Goal: Register for event/course

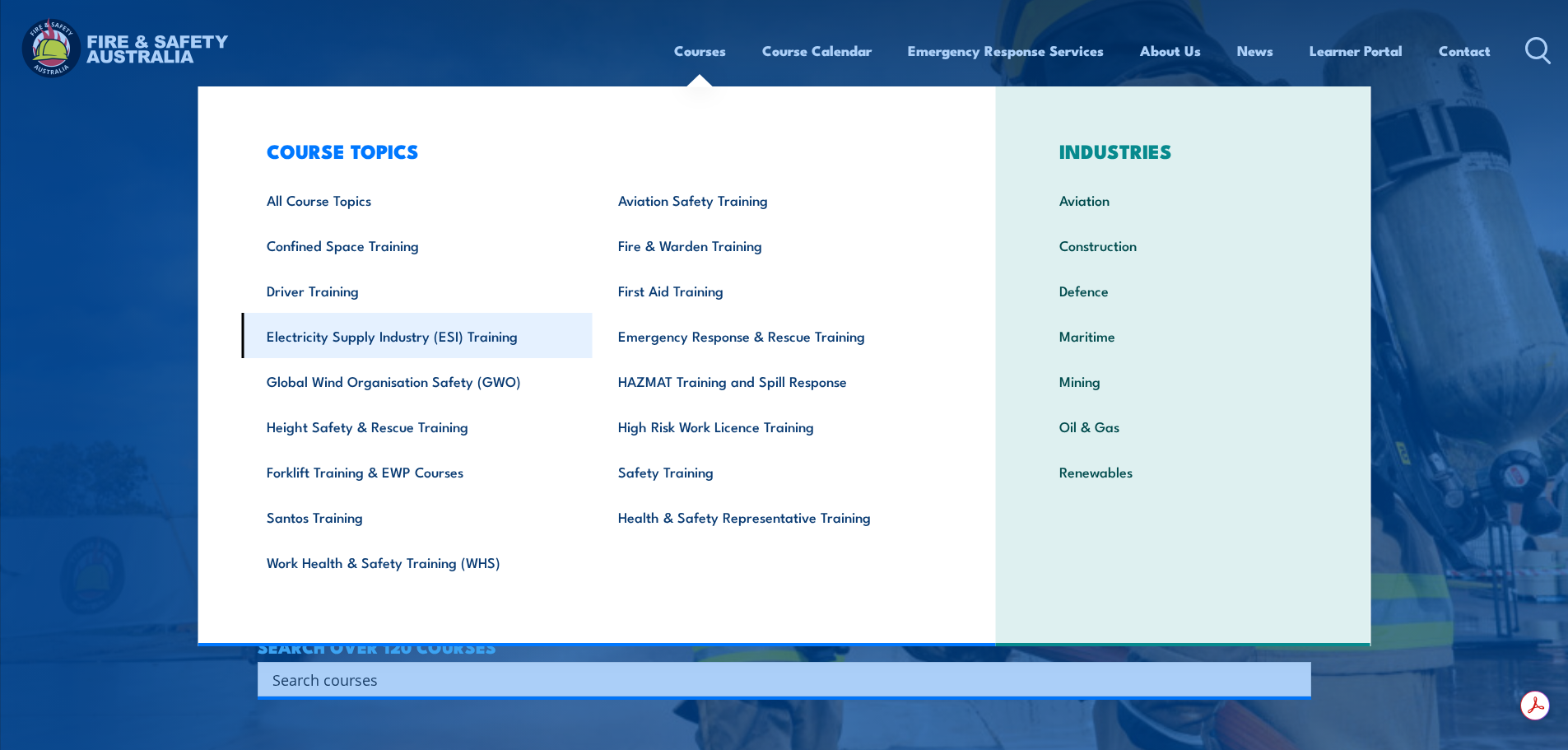
click at [381, 352] on link "Electricity Supply Industry (ESI) Training" at bounding box center [416, 335] width 351 height 45
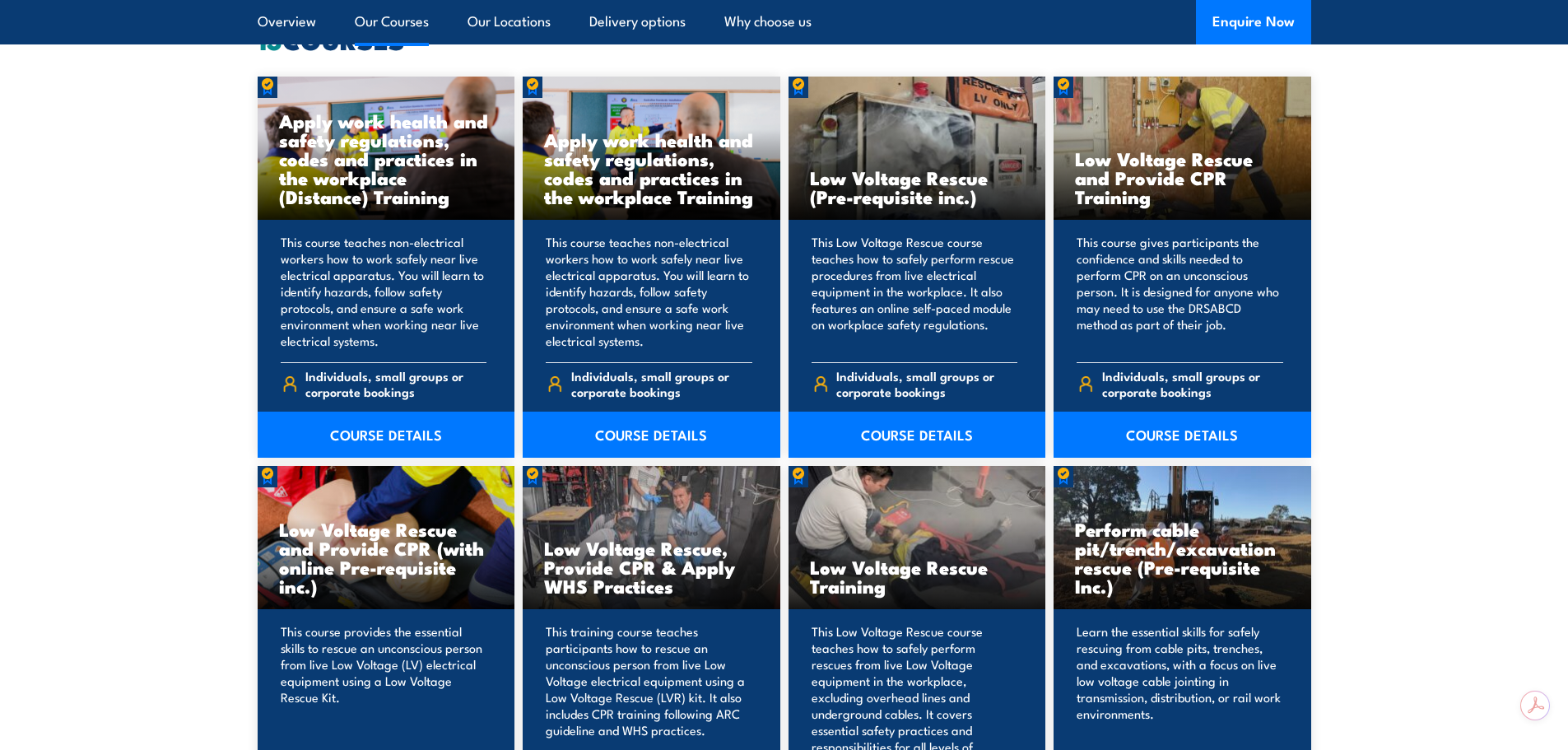
scroll to position [1317, 0]
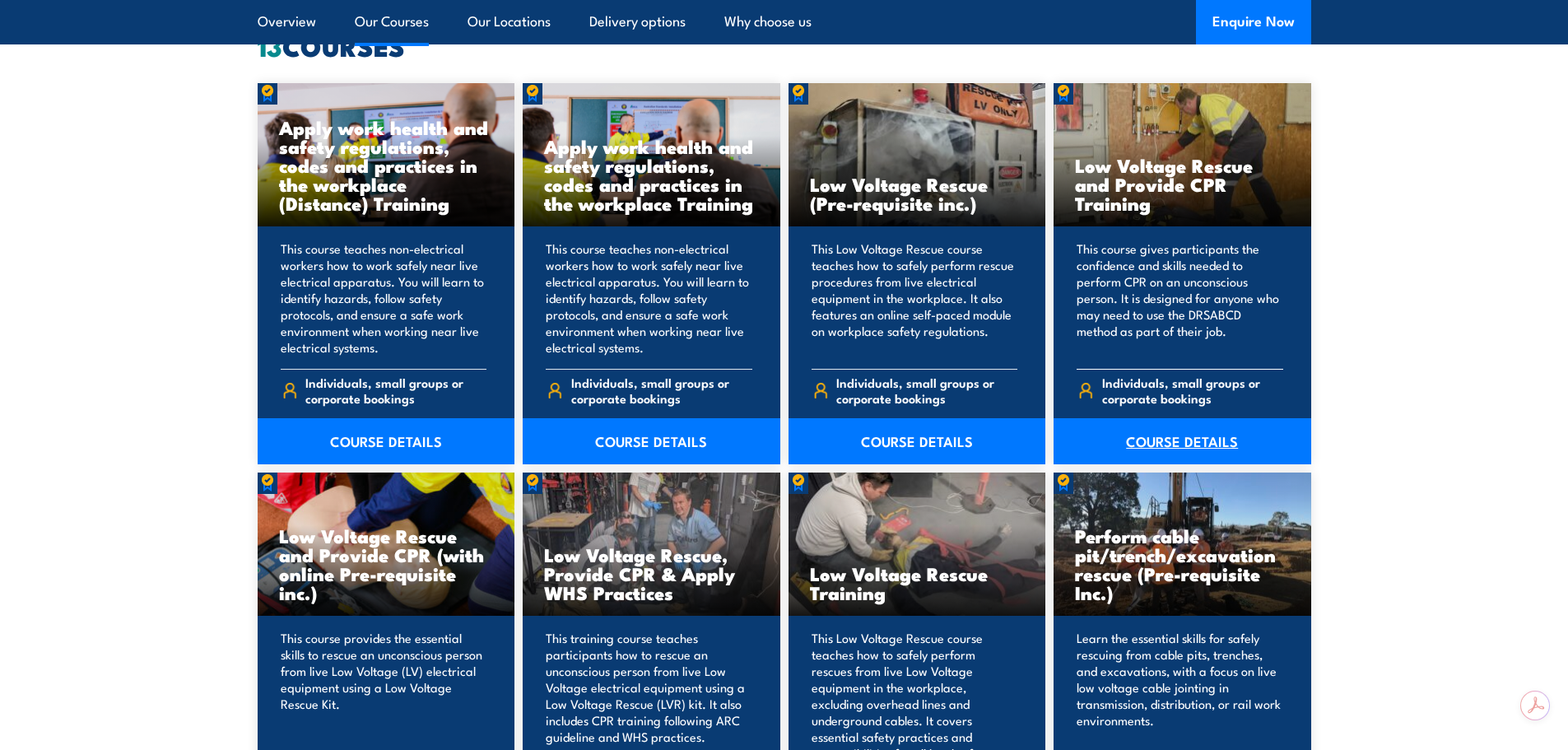
click at [1190, 434] on link "COURSE DETAILS" at bounding box center [1182, 441] width 258 height 46
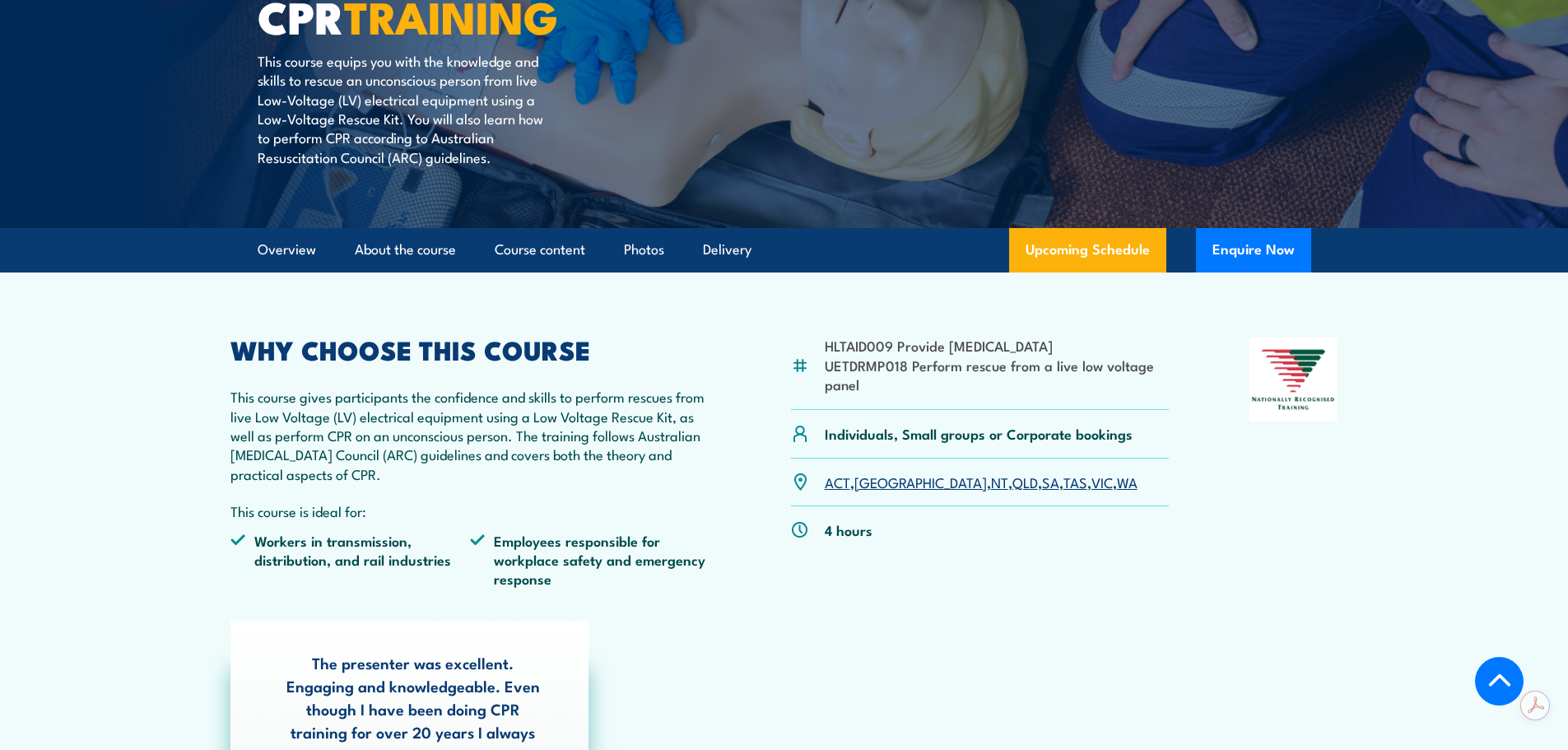
scroll to position [246, 0]
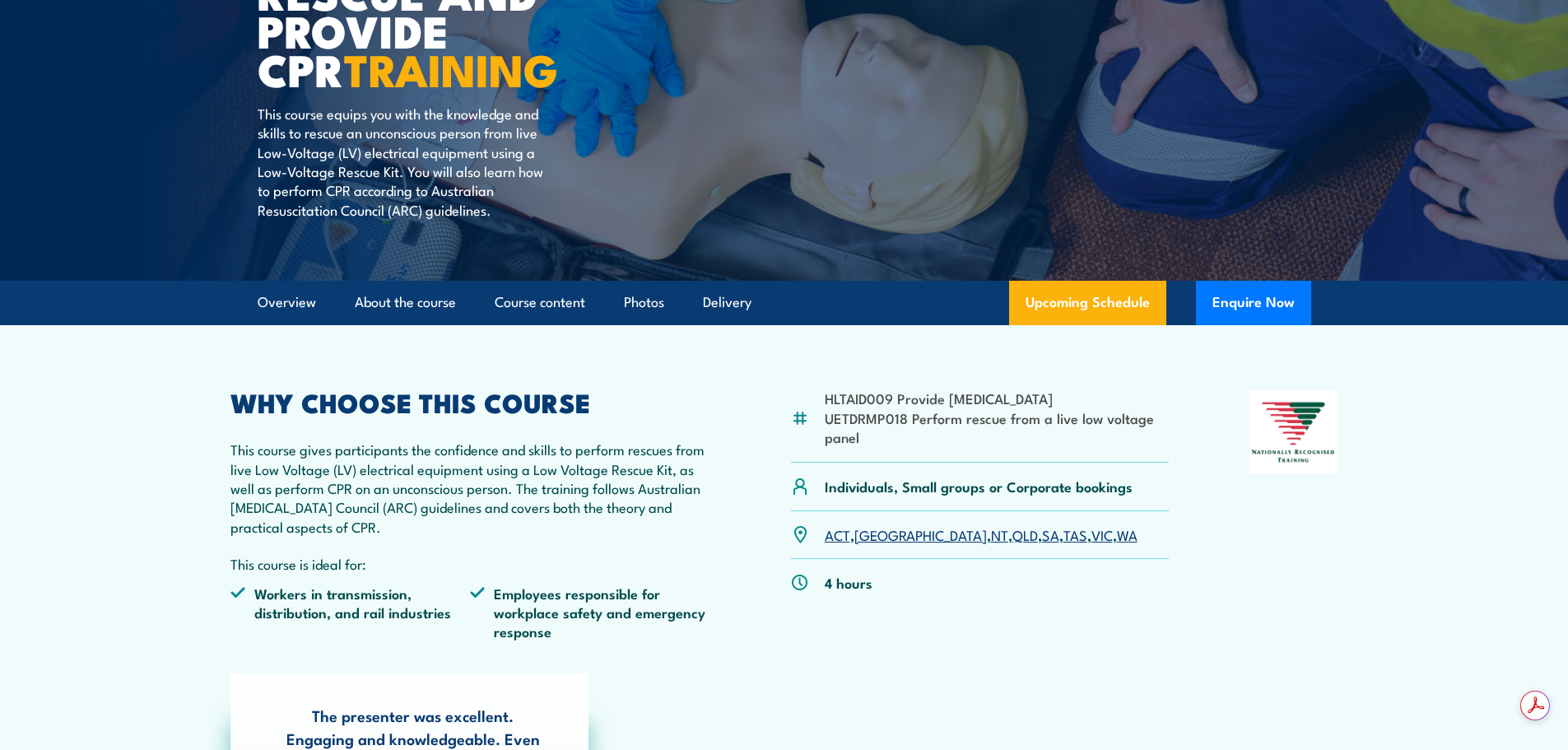
click at [1042, 537] on link "SA" at bounding box center [1051, 533] width 17 height 20
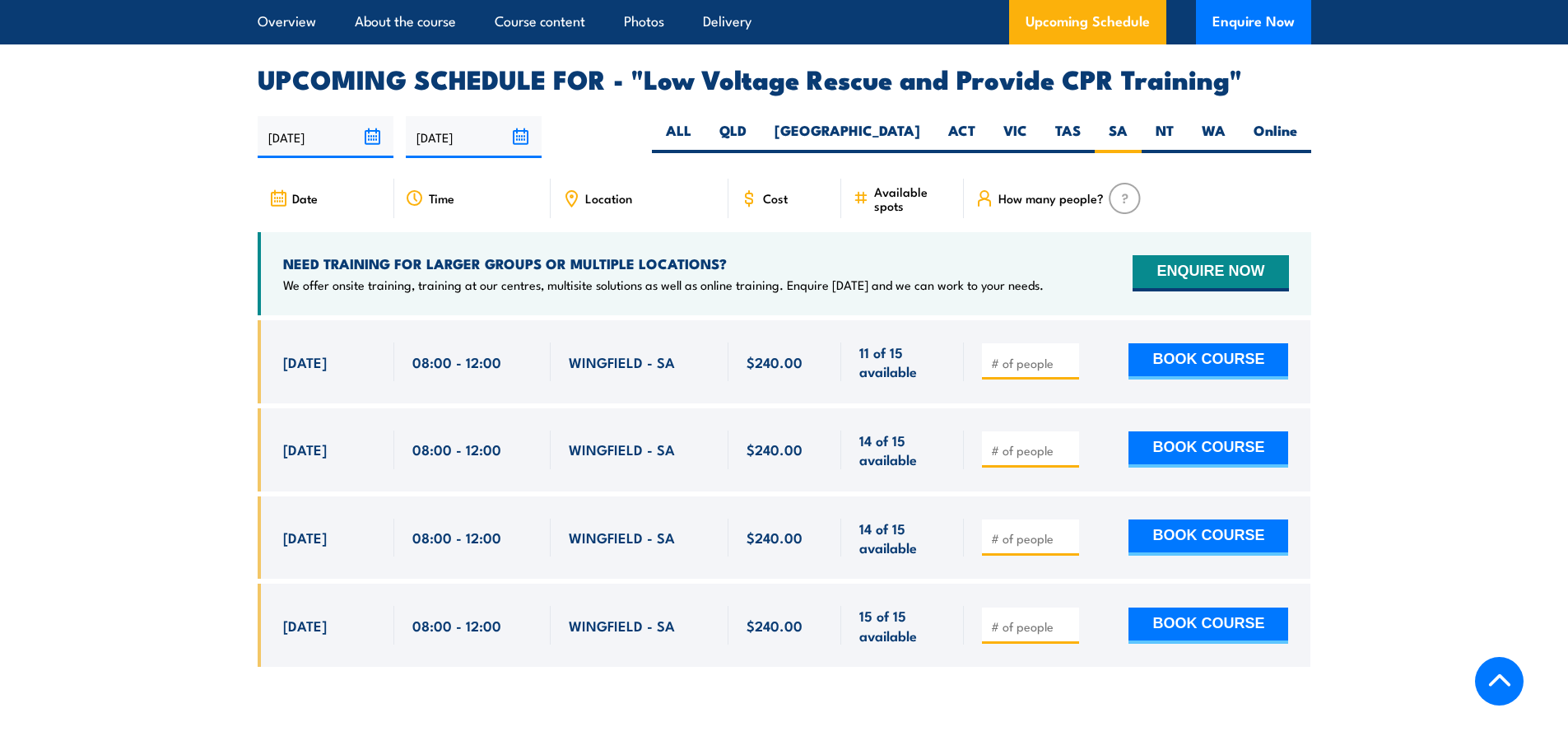
scroll to position [2851, 0]
